Goal: Information Seeking & Learning: Find specific fact

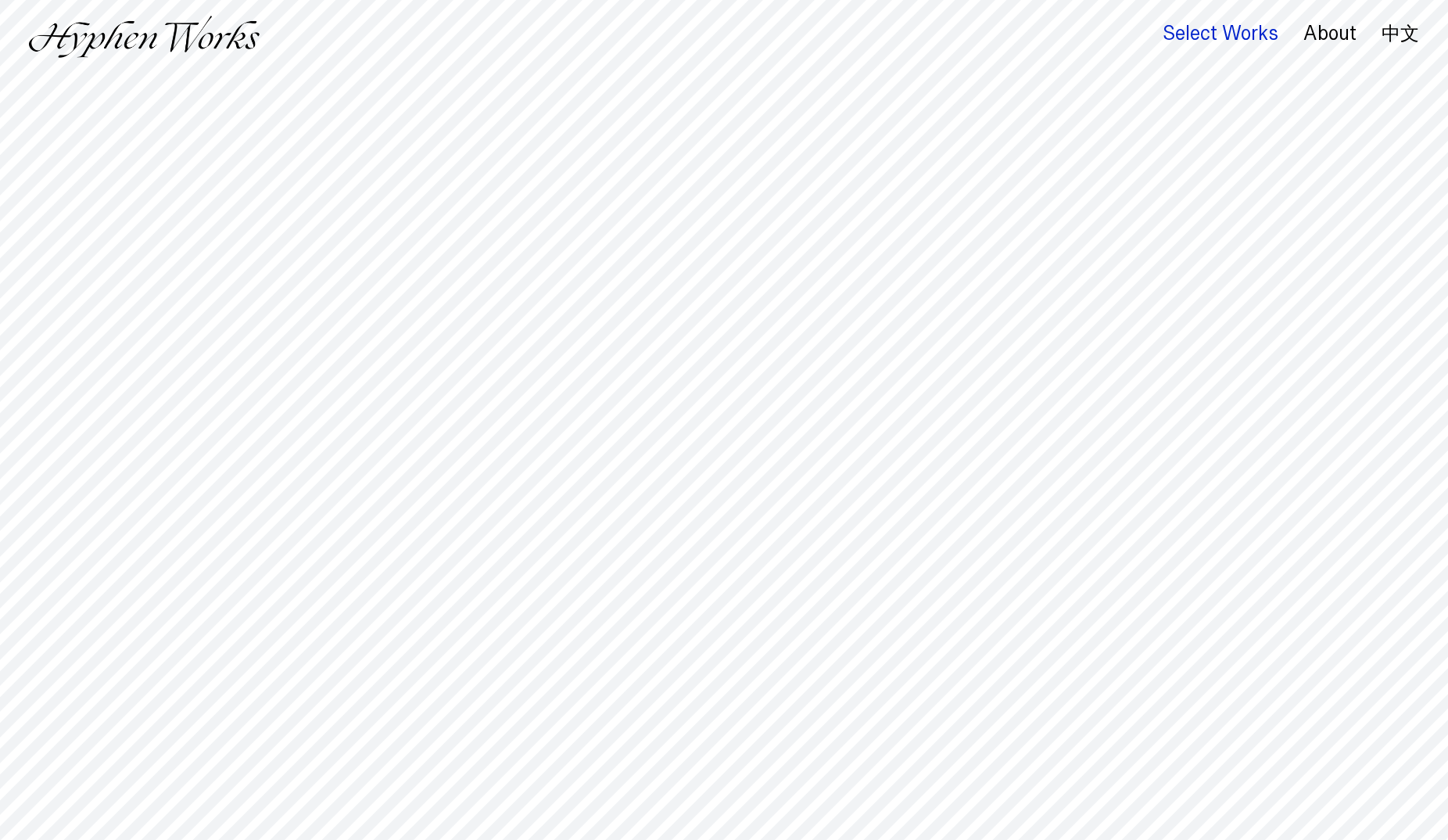
click at [1228, 35] on div "Select Works" at bounding box center [1221, 33] width 116 height 22
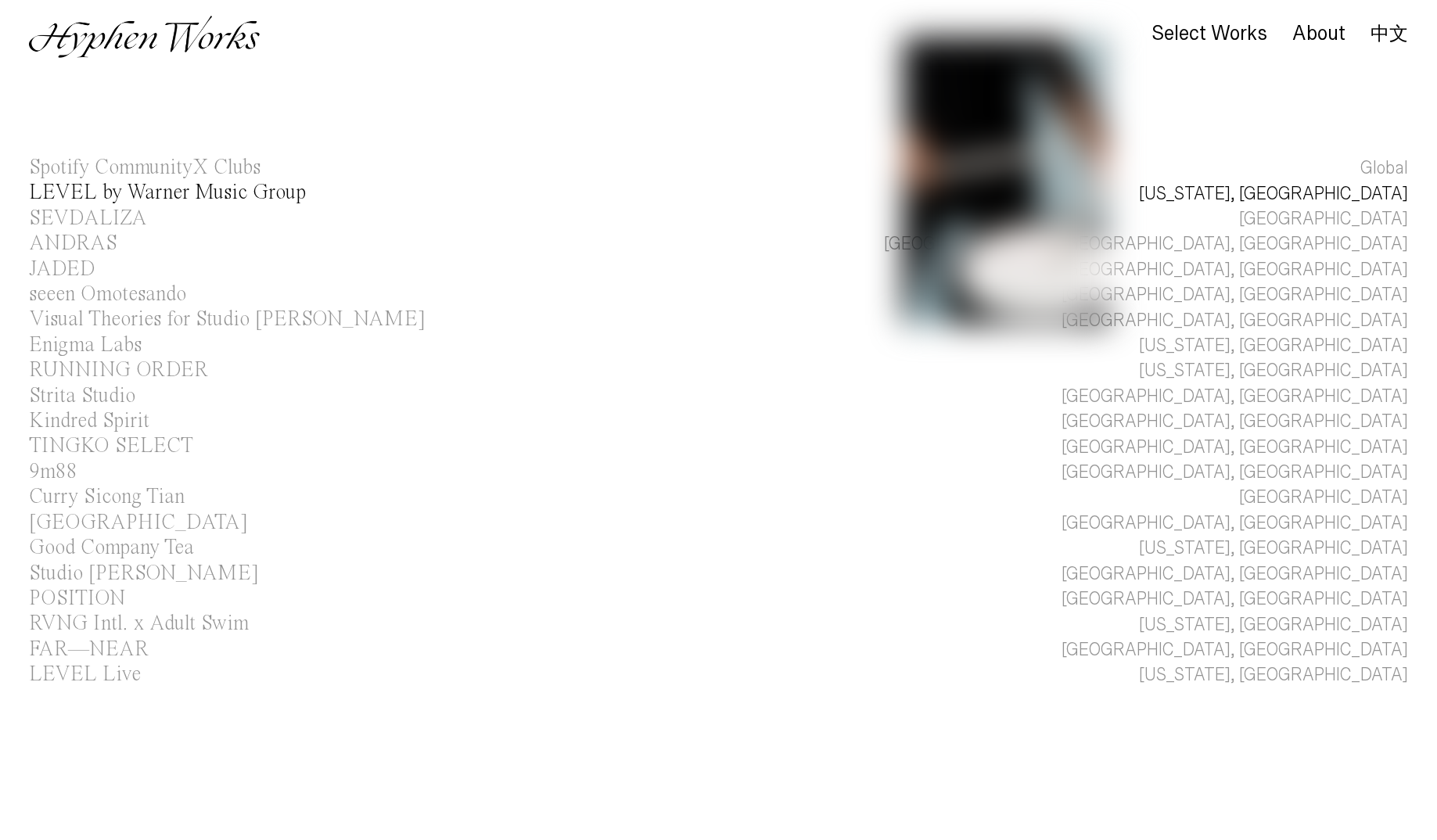
click at [1353, 198] on div "New York, NY" at bounding box center [1273, 194] width 269 height 25
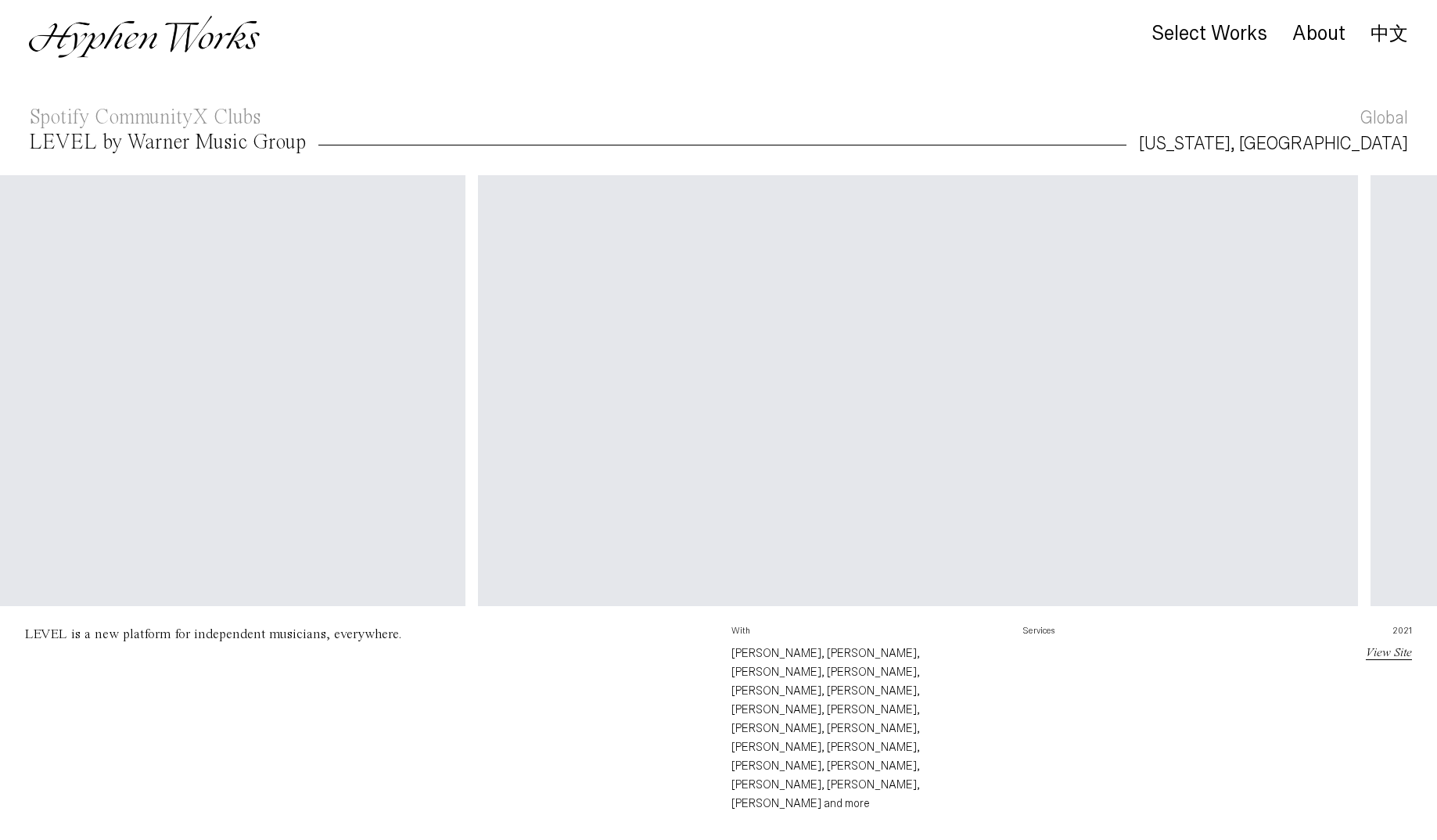
scroll to position [0, 4972]
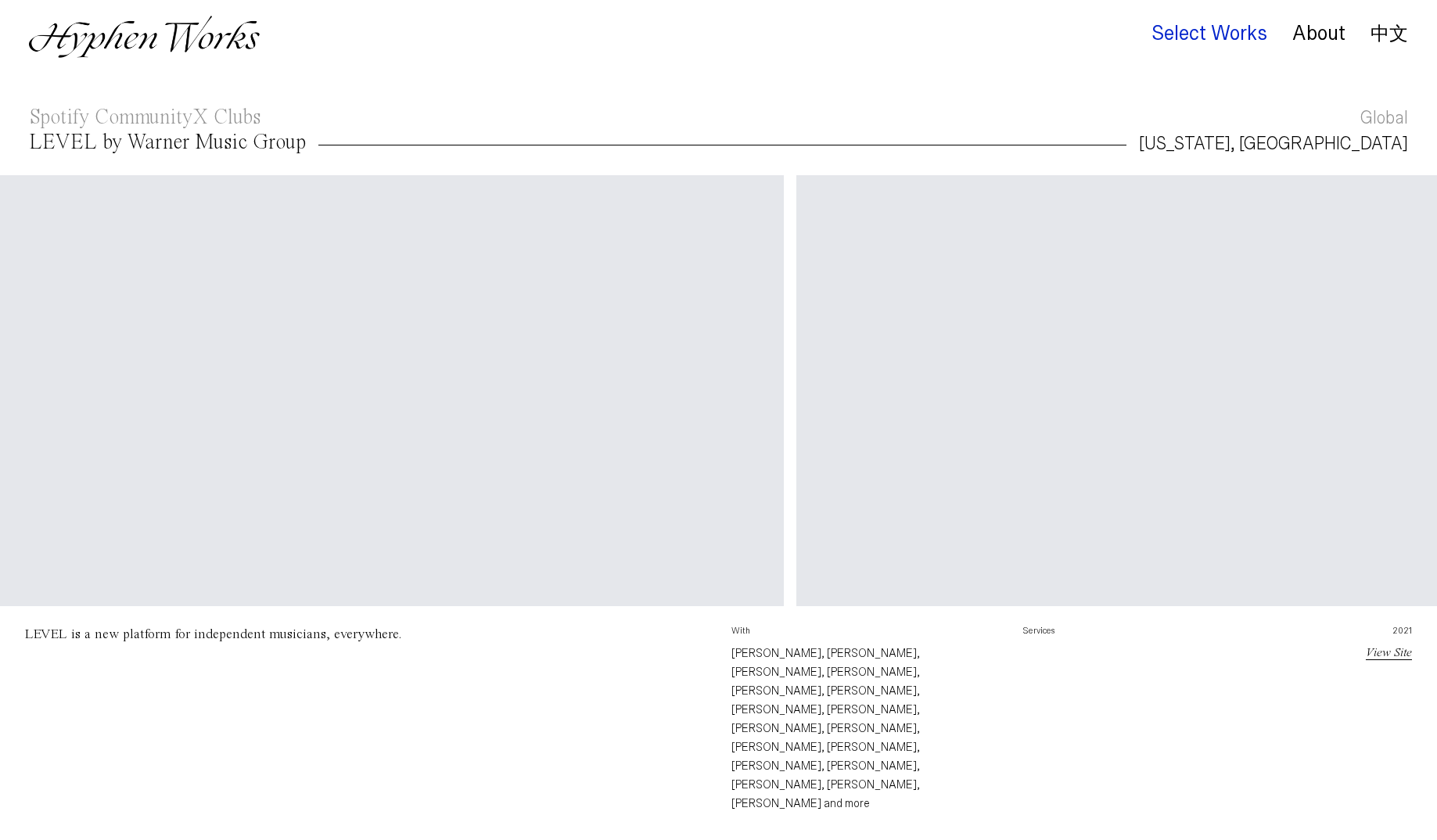
click at [1225, 31] on div "Select Works" at bounding box center [1209, 33] width 116 height 22
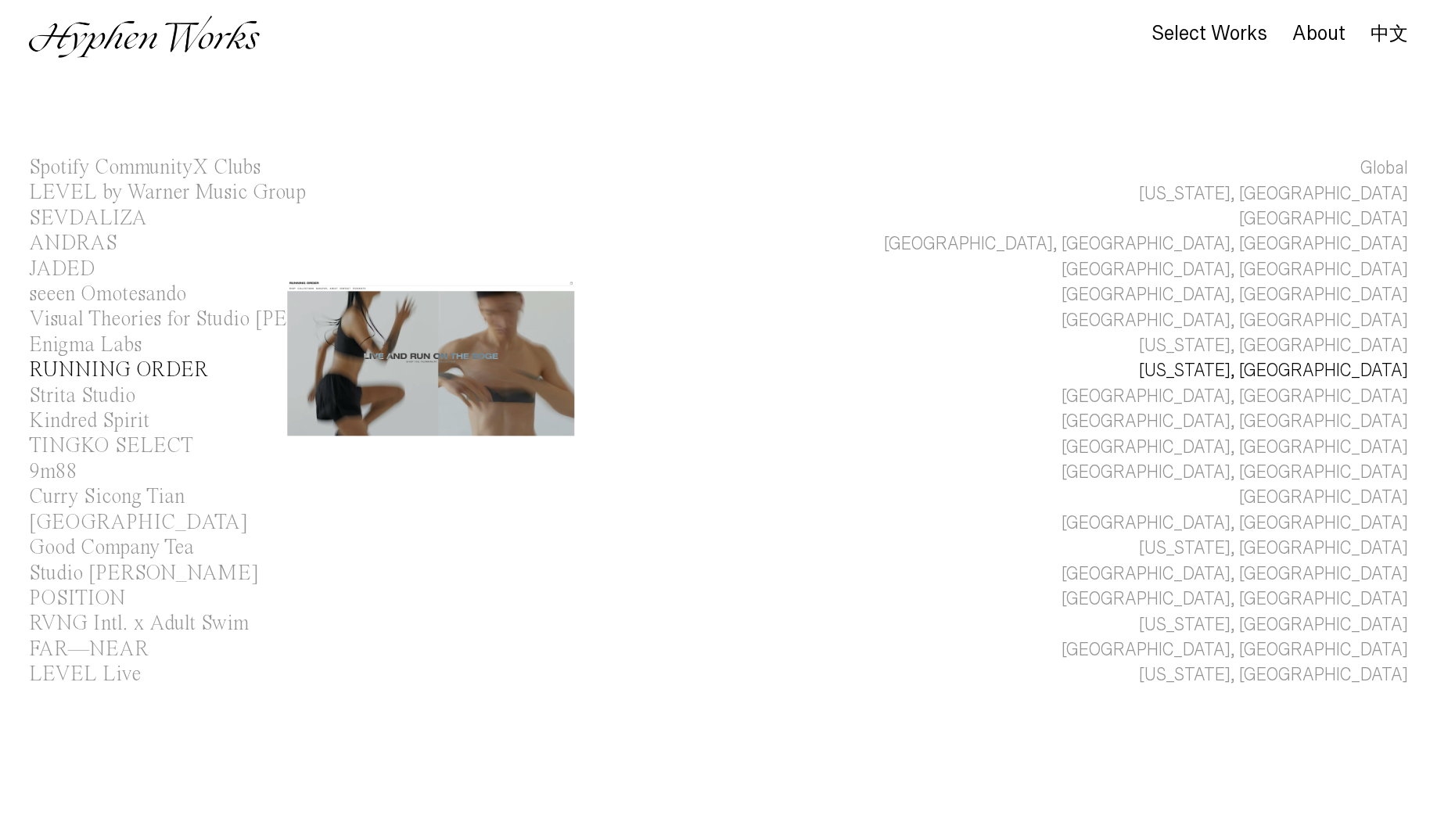
click at [181, 369] on div "RUNNING ORDER" at bounding box center [118, 370] width 179 height 22
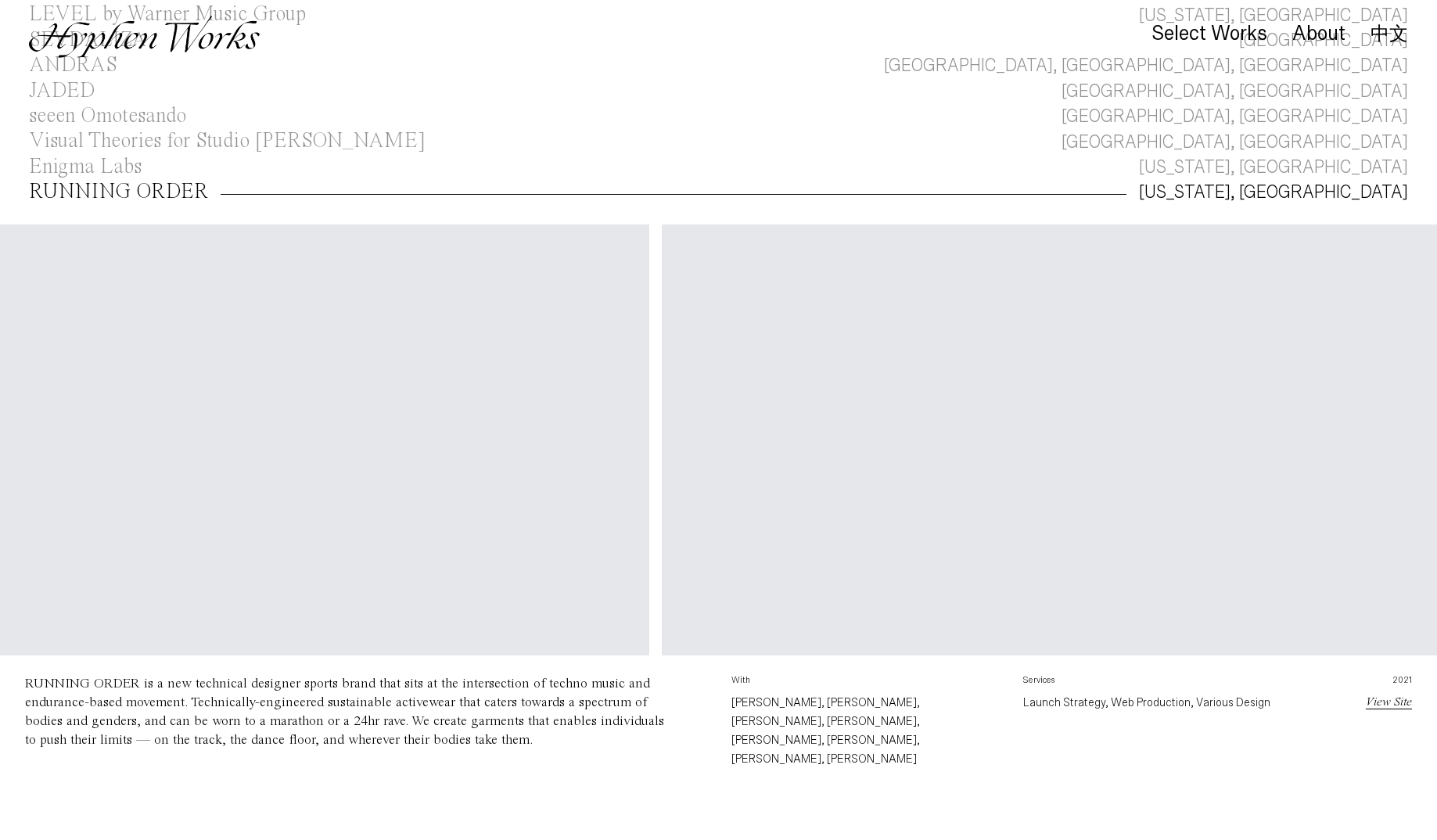
scroll to position [0, 941]
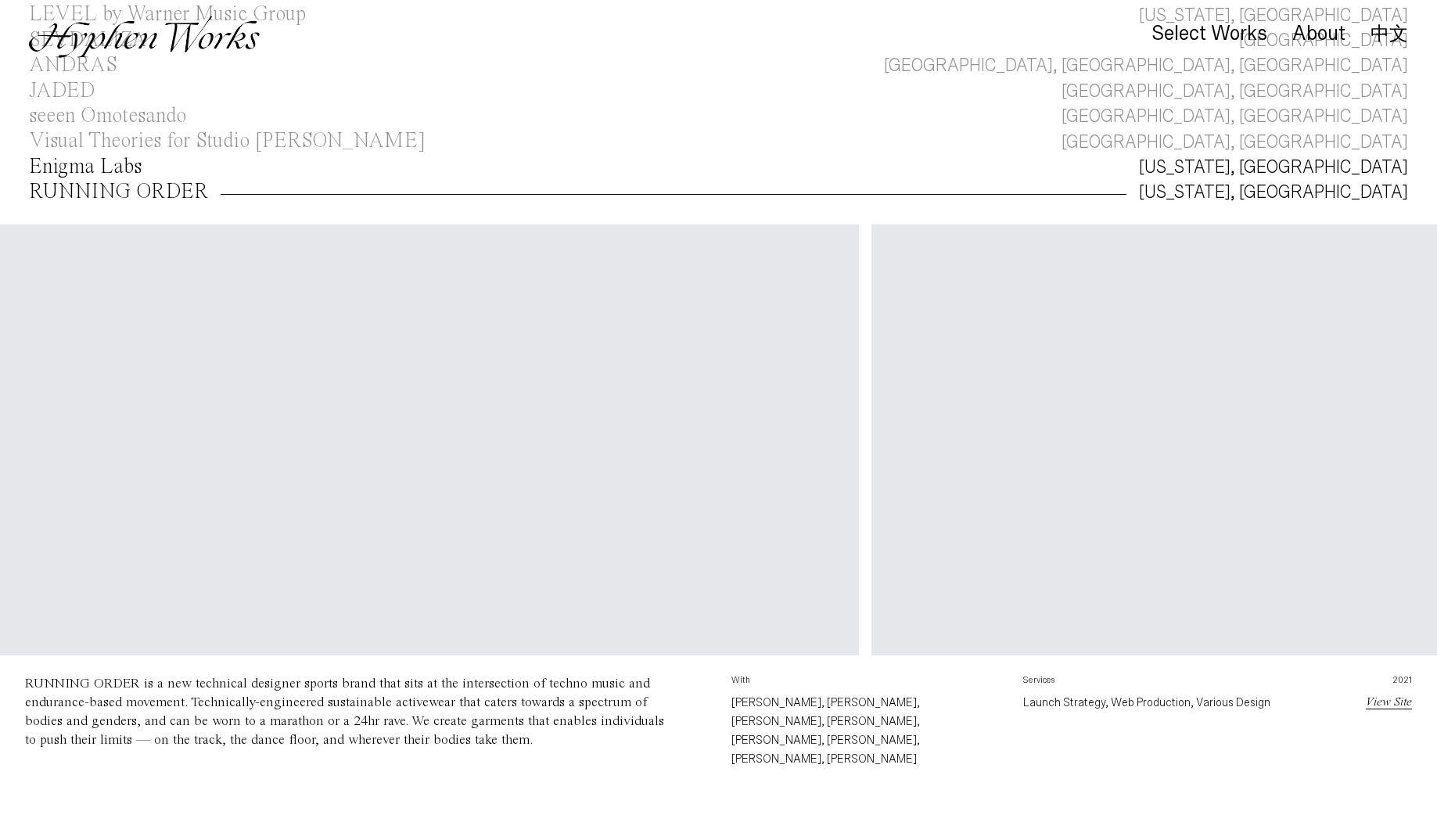
click at [115, 162] on div "Enigma Labs" at bounding box center [85, 167] width 112 height 22
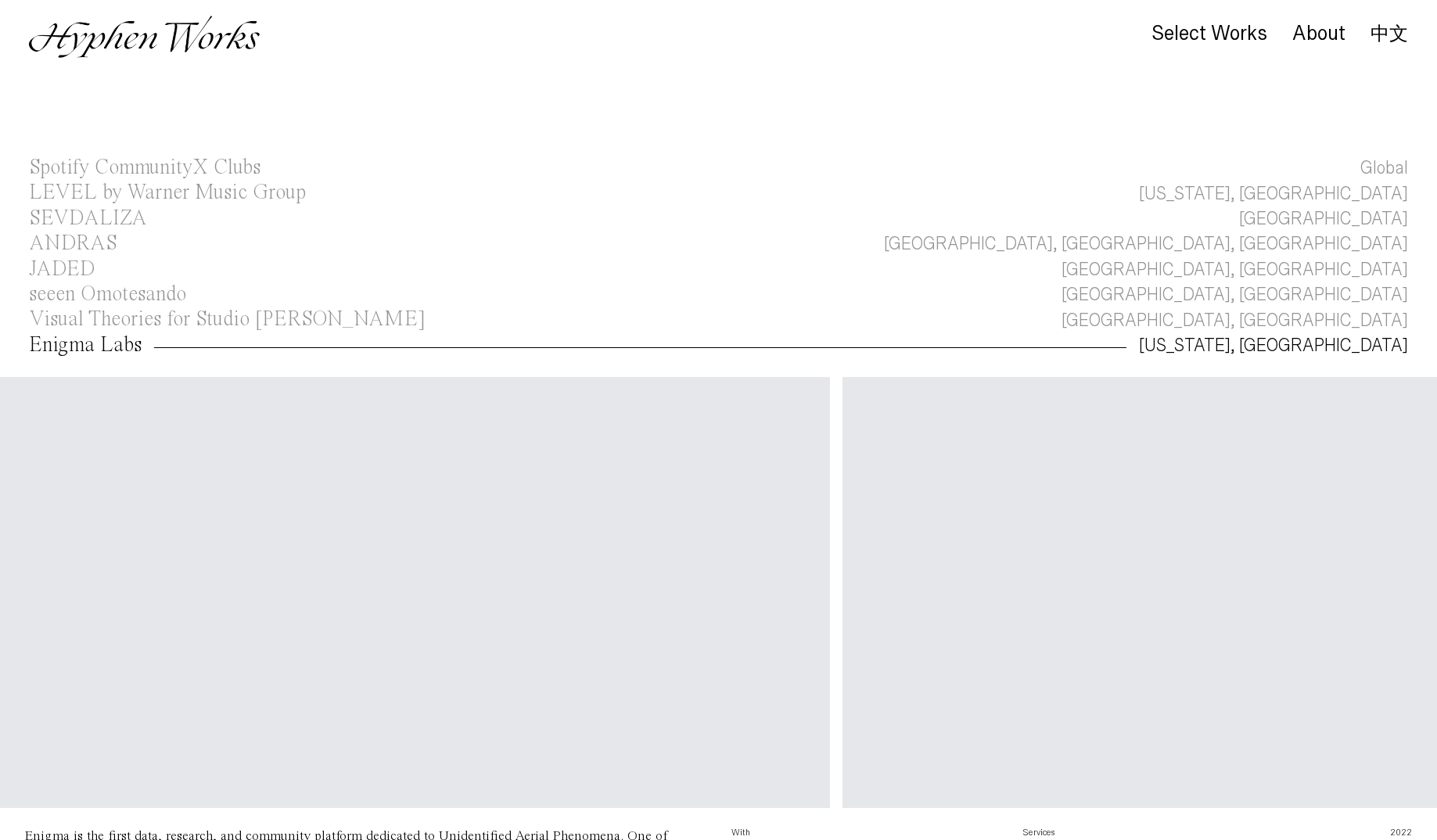
scroll to position [0, 3576]
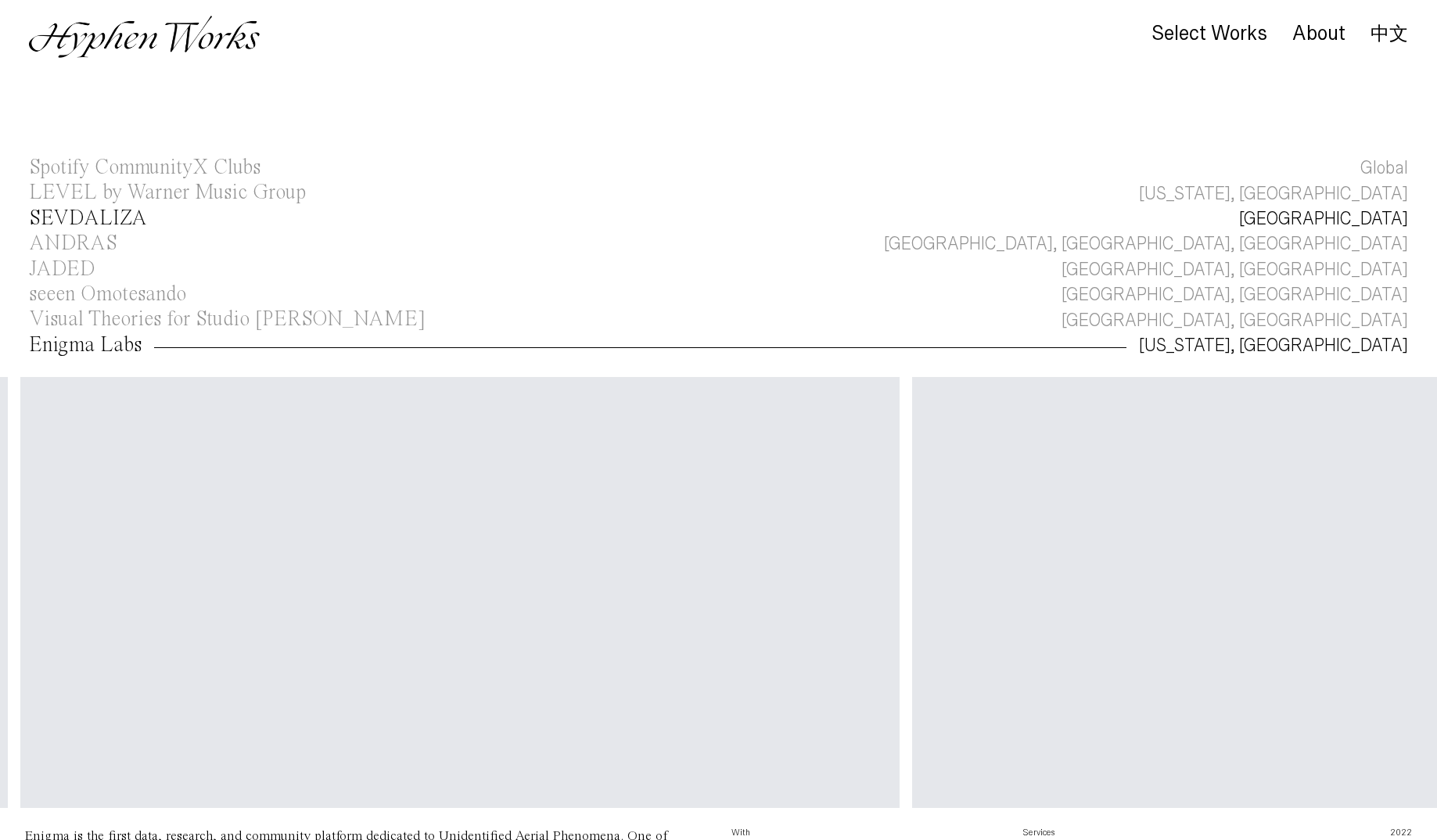
click at [1316, 221] on link "SEVDALIZA Amsterdam" at bounding box center [718, 218] width 1437 height 25
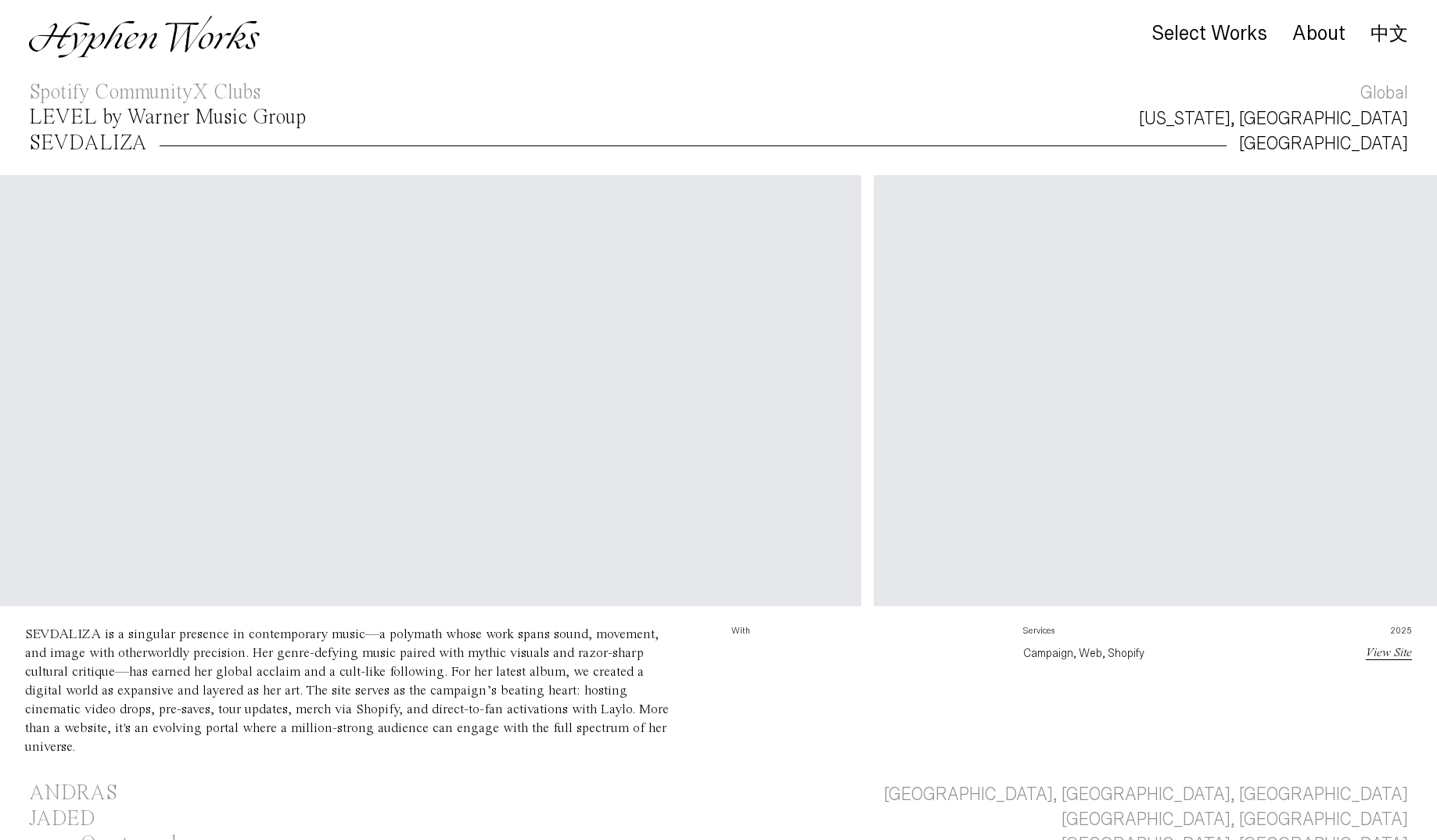
scroll to position [0, 1398]
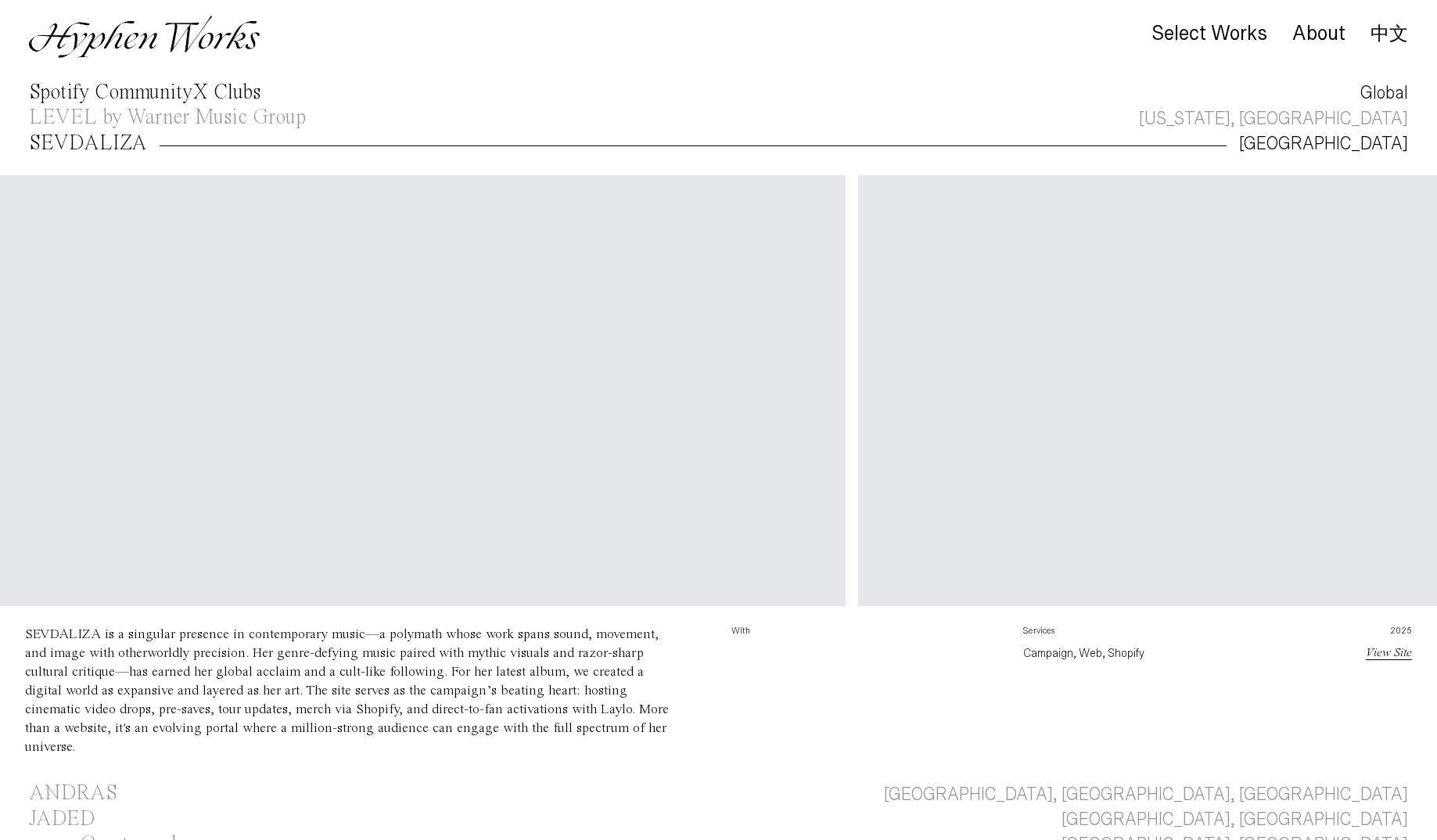
click at [1383, 93] on div "Global" at bounding box center [1384, 93] width 48 height 25
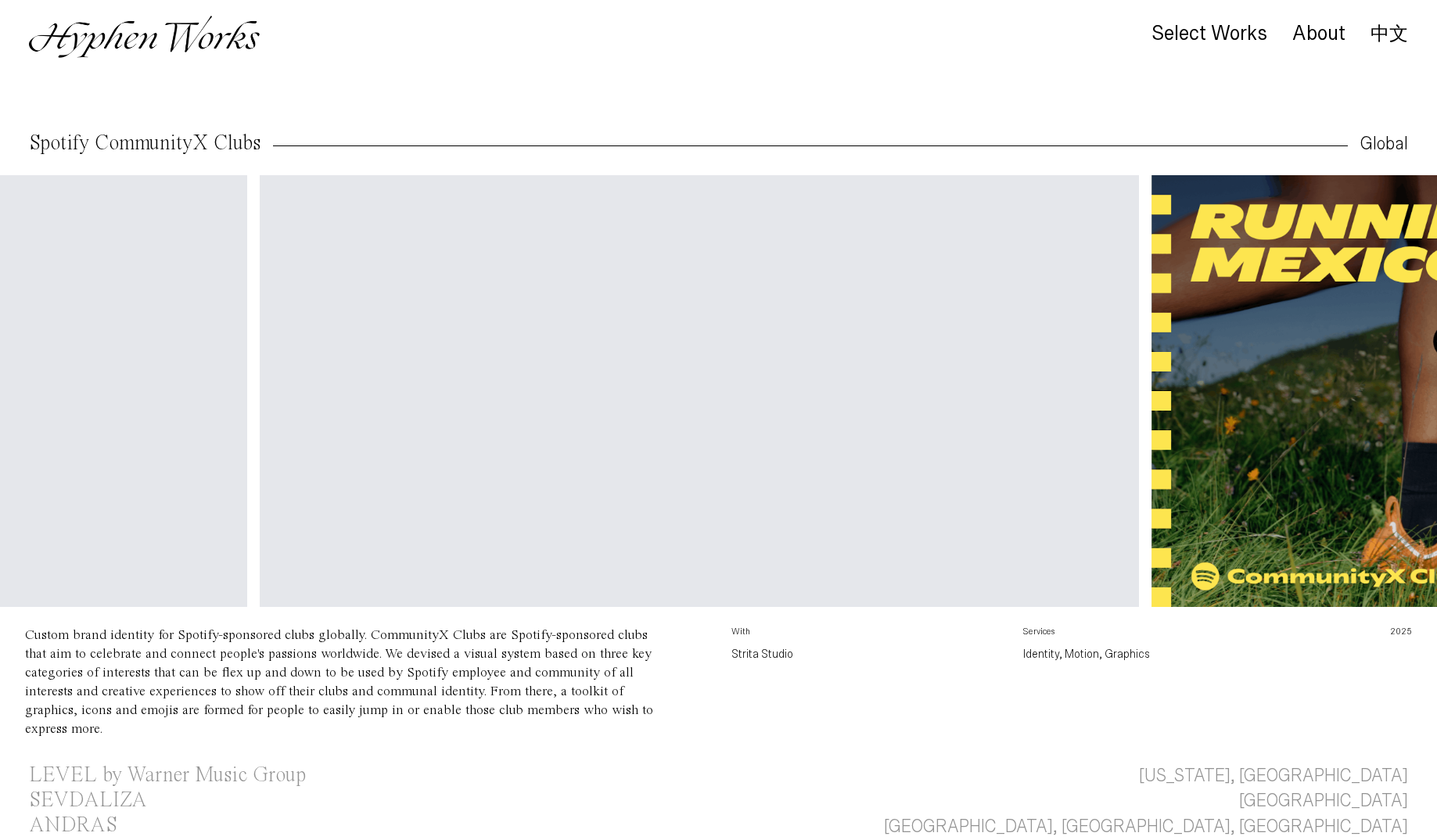
click at [1381, 134] on div "Global" at bounding box center [1384, 143] width 48 height 25
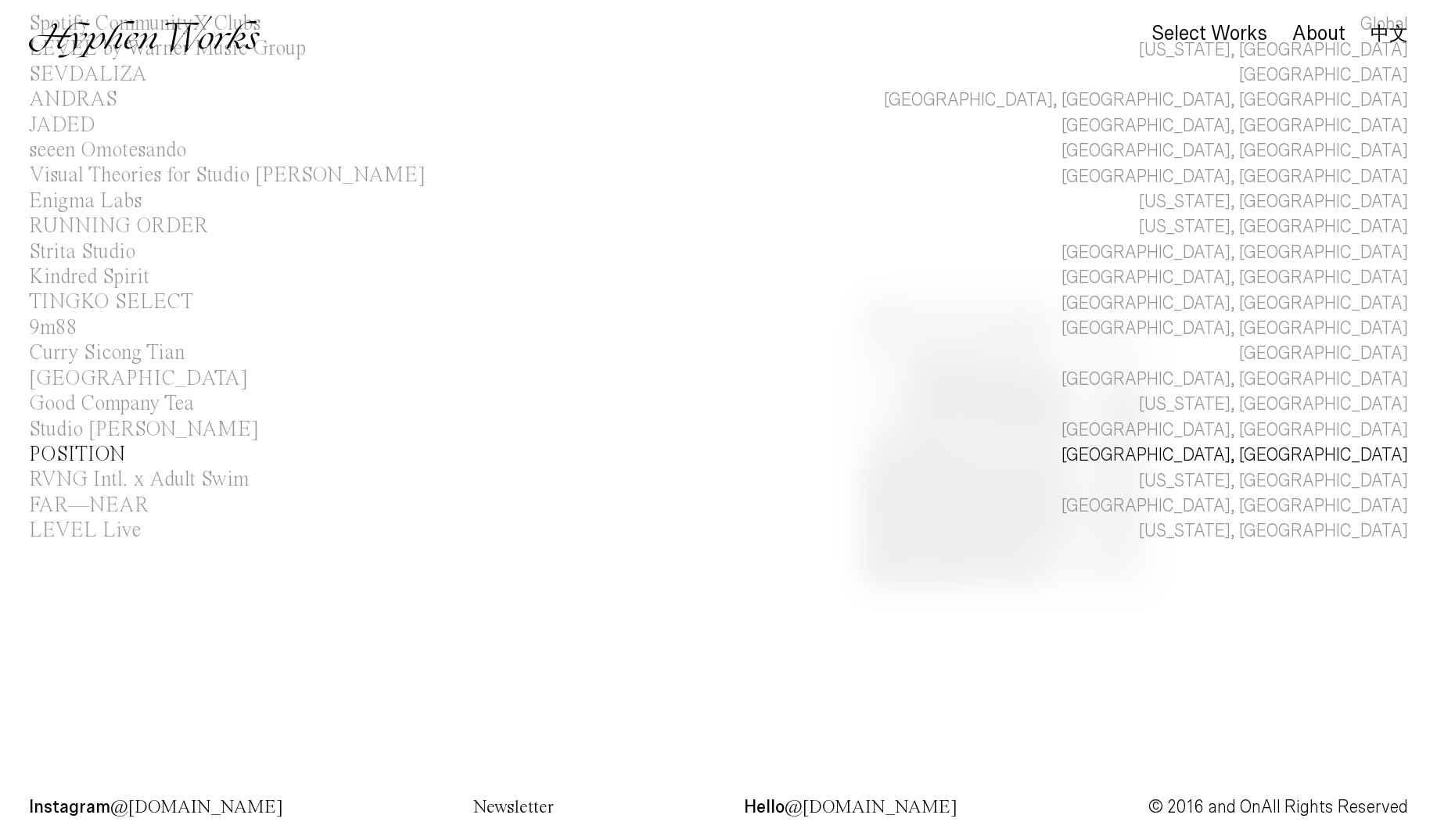
click at [1301, 451] on link "POSITION Brooklyn, NY" at bounding box center [718, 455] width 1437 height 25
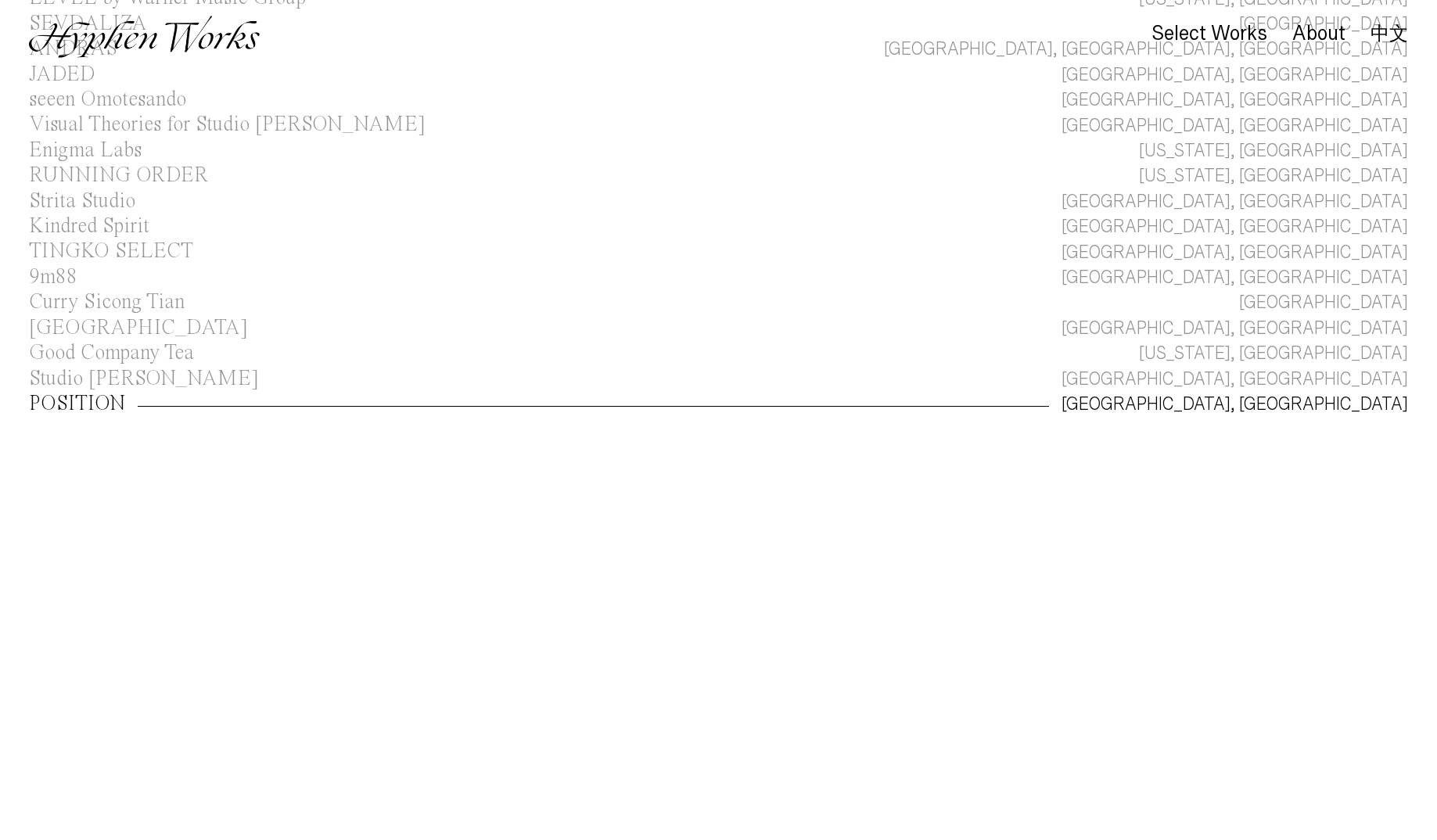
click at [1316, 400] on div "Brooklyn, NY" at bounding box center [1235, 404] width 347 height 25
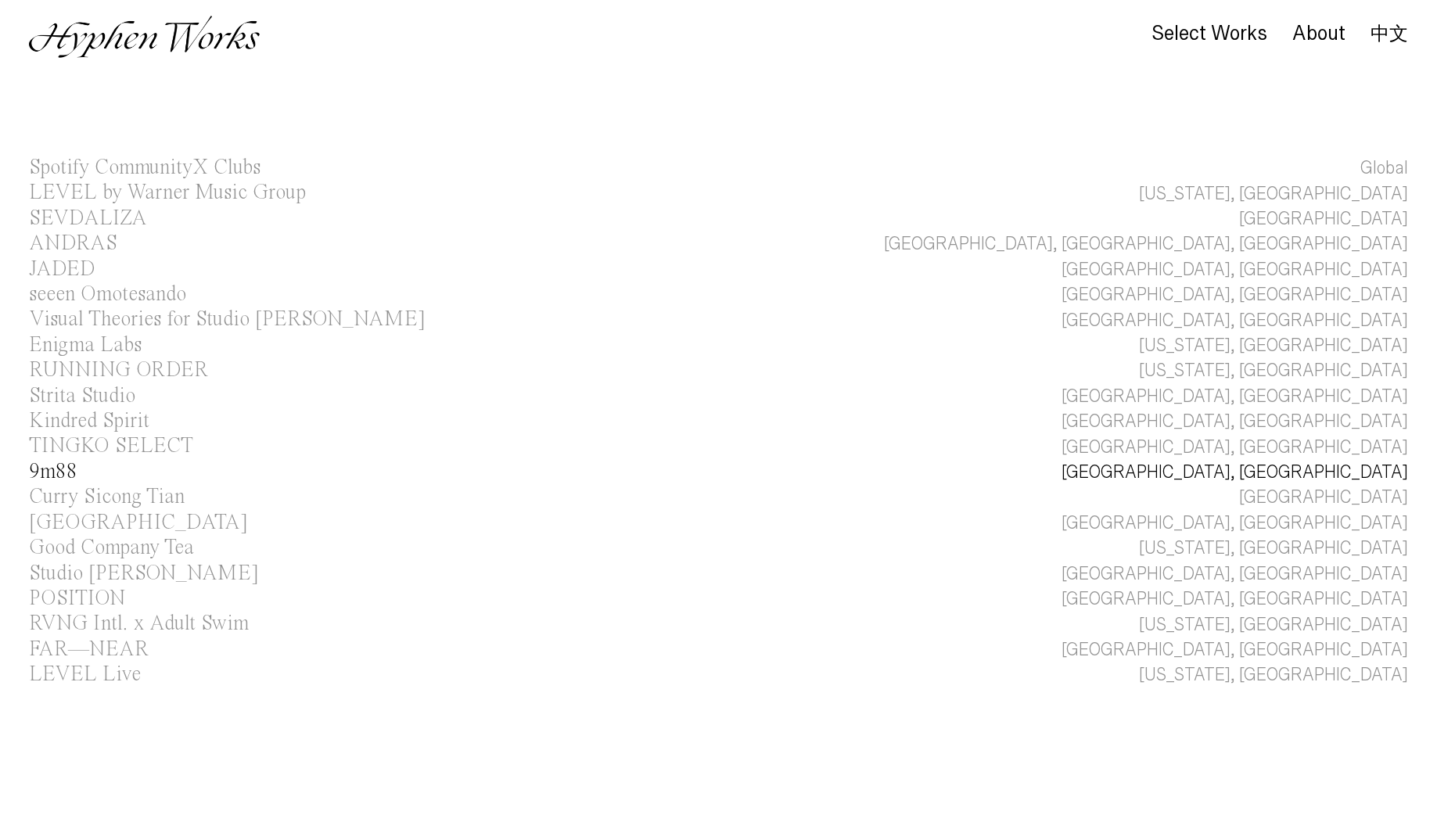
click at [1339, 469] on div "Taipei, Taiwan" at bounding box center [1235, 472] width 347 height 25
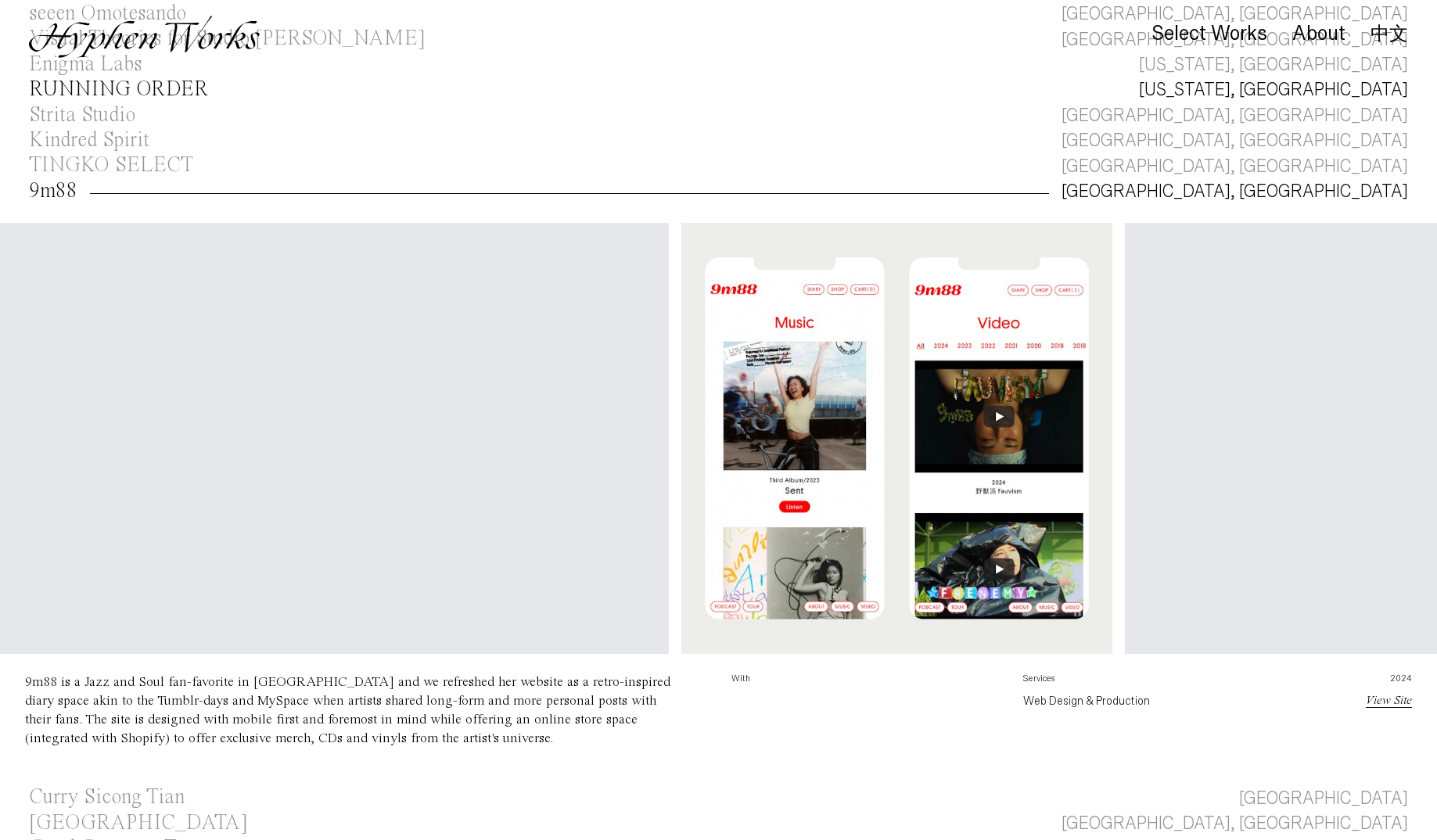
click at [1371, 92] on div "New York, NY" at bounding box center [1273, 90] width 269 height 25
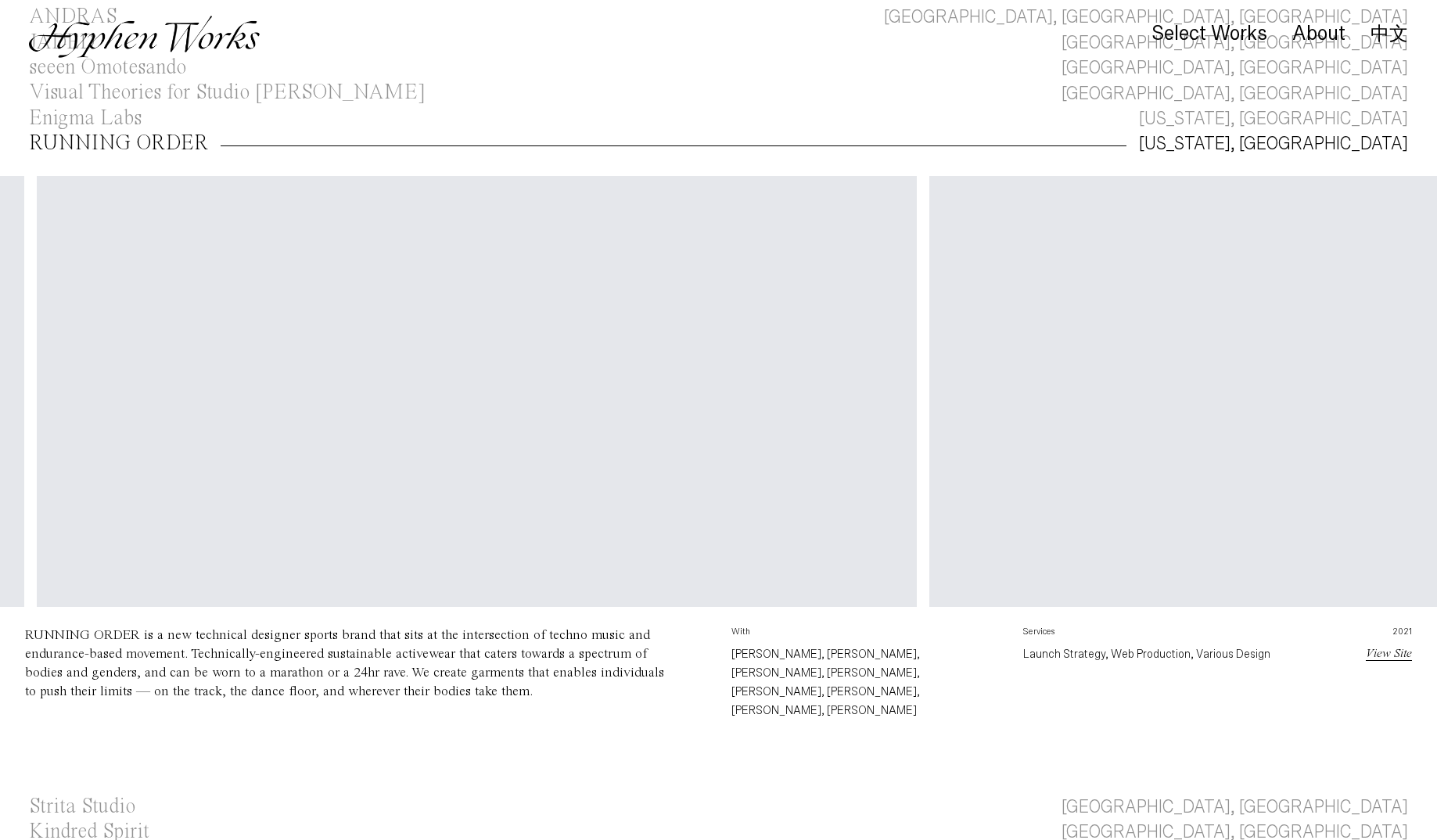
click at [1363, 138] on div "New York, NY" at bounding box center [1273, 143] width 269 height 25
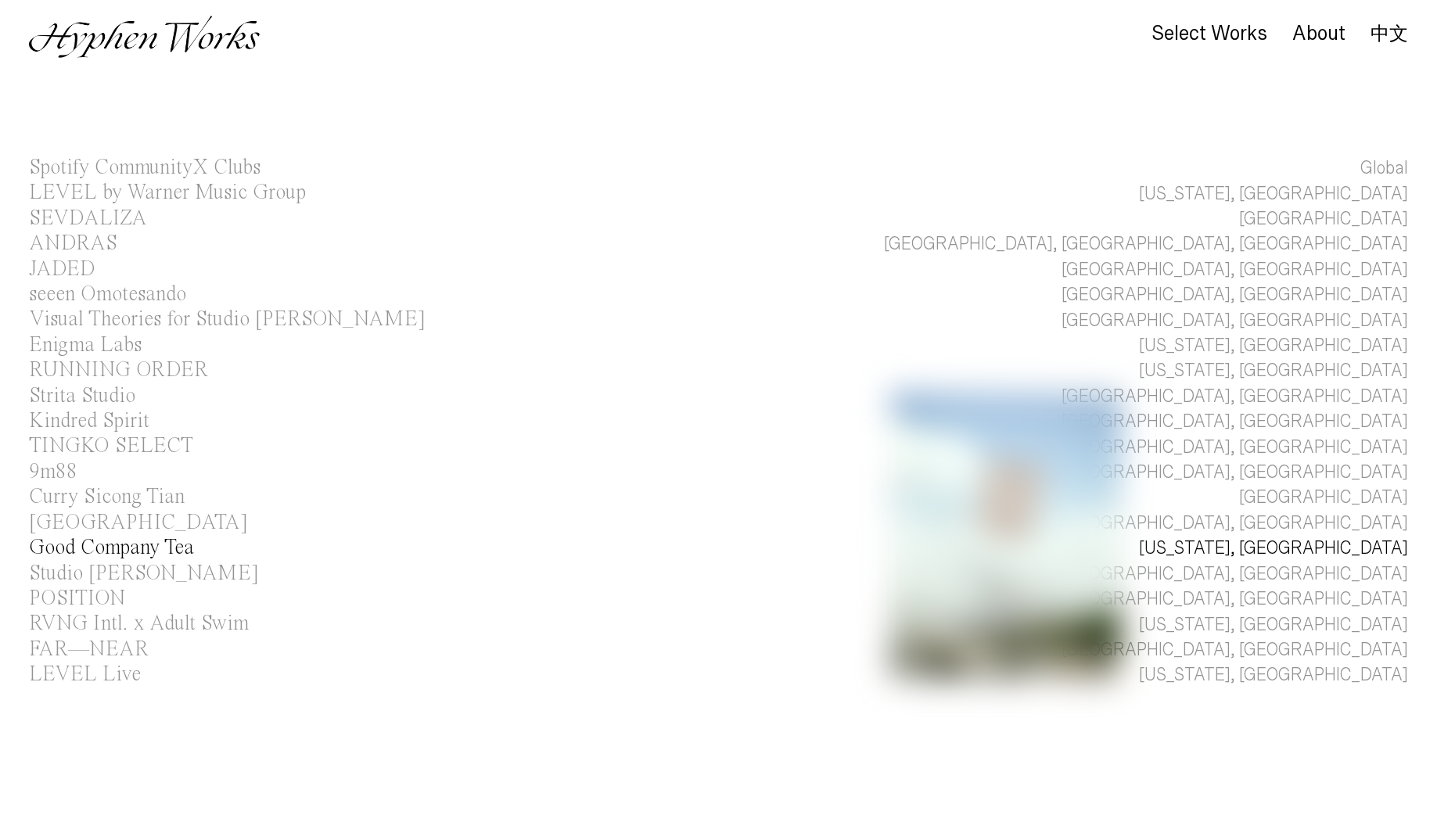
click at [1339, 547] on div "New York, NY" at bounding box center [1273, 548] width 269 height 25
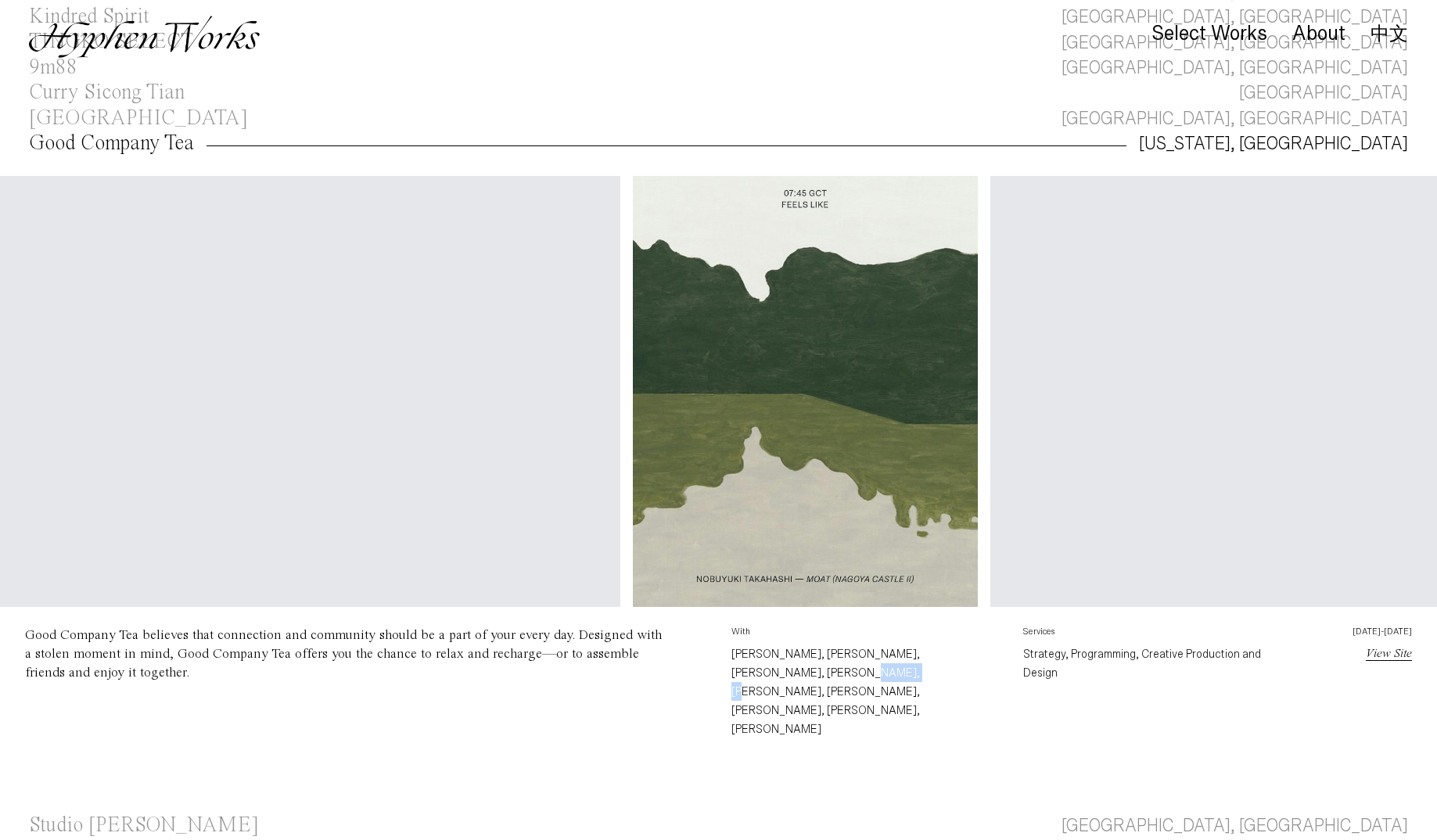
drag, startPoint x: 807, startPoint y: 675, endPoint x: 755, endPoint y: 671, distance: 52.2
click at [755, 671] on p "Thanh Nguyen, Wayne Wu, Nicholl Paratore, Joyce Kim, Mingru Xu, Alec Battistoni…" at bounding box center [866, 691] width 268 height 94
copy p "Mingru Xu"
